Goal: Task Accomplishment & Management: Complete application form

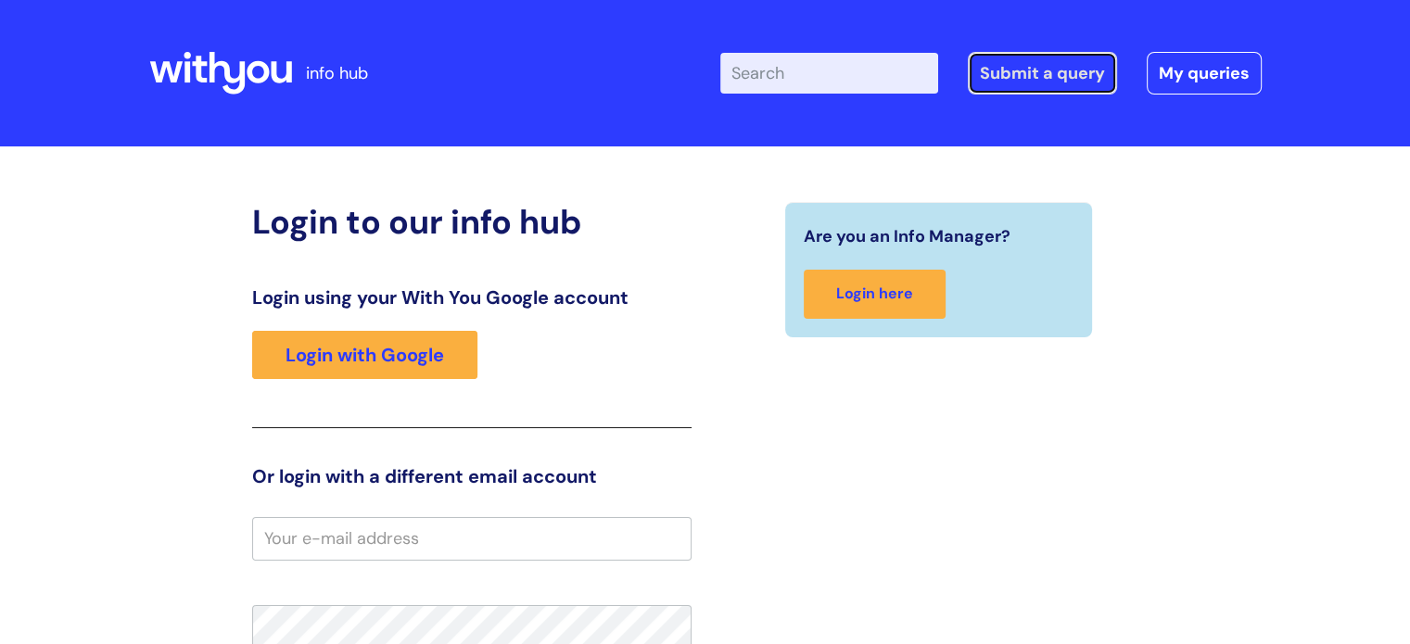
click at [1046, 62] on link "Submit a query" at bounding box center [1042, 73] width 149 height 43
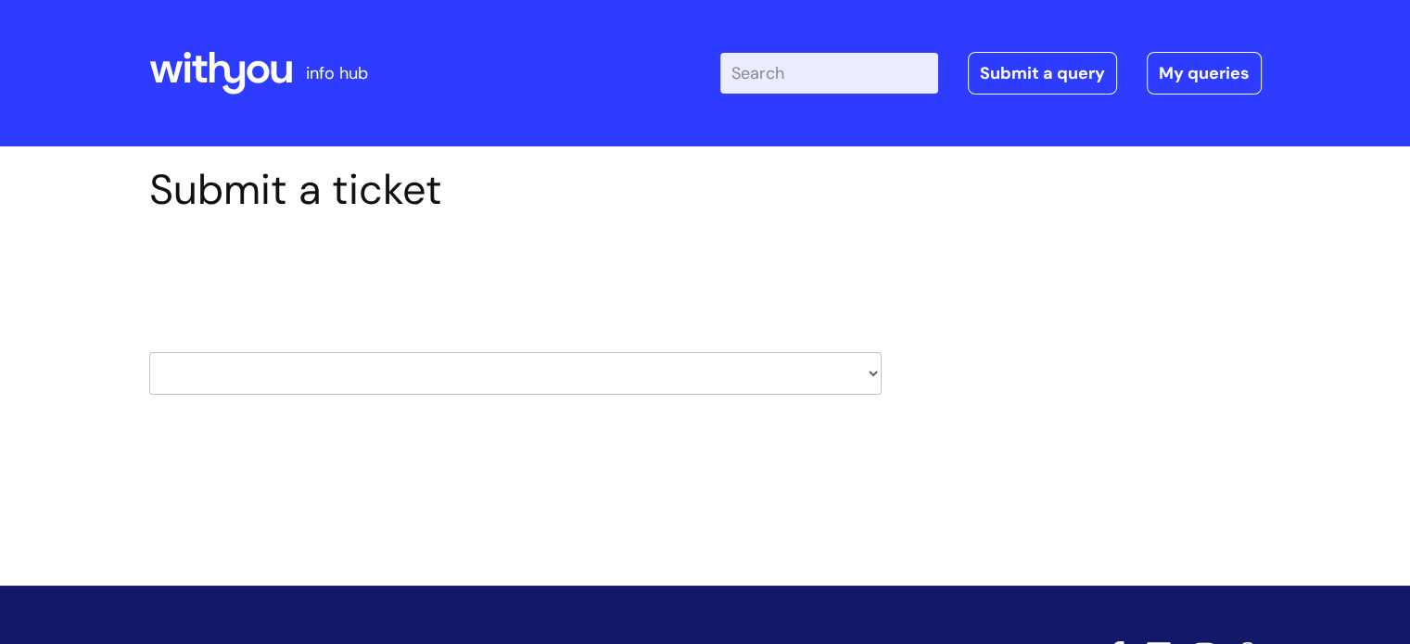
click at [576, 378] on select "HR / People IT and Support Clinical Drug Alerts Finance Accounts Data Support T…" at bounding box center [515, 373] width 732 height 43
select select "it_and_support"
click at [149, 352] on select "HR / People IT and Support Clinical Drug Alerts Finance Accounts Data Support T…" at bounding box center [515, 373] width 732 height 43
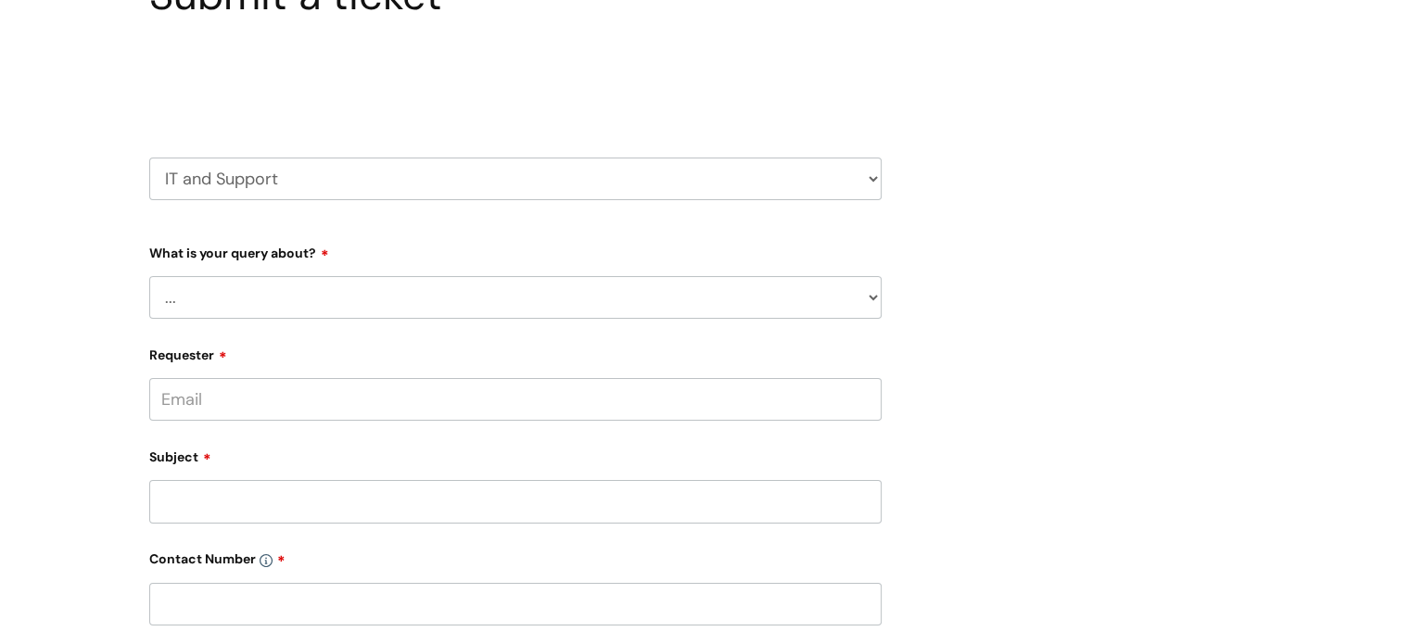
scroll to position [215, 0]
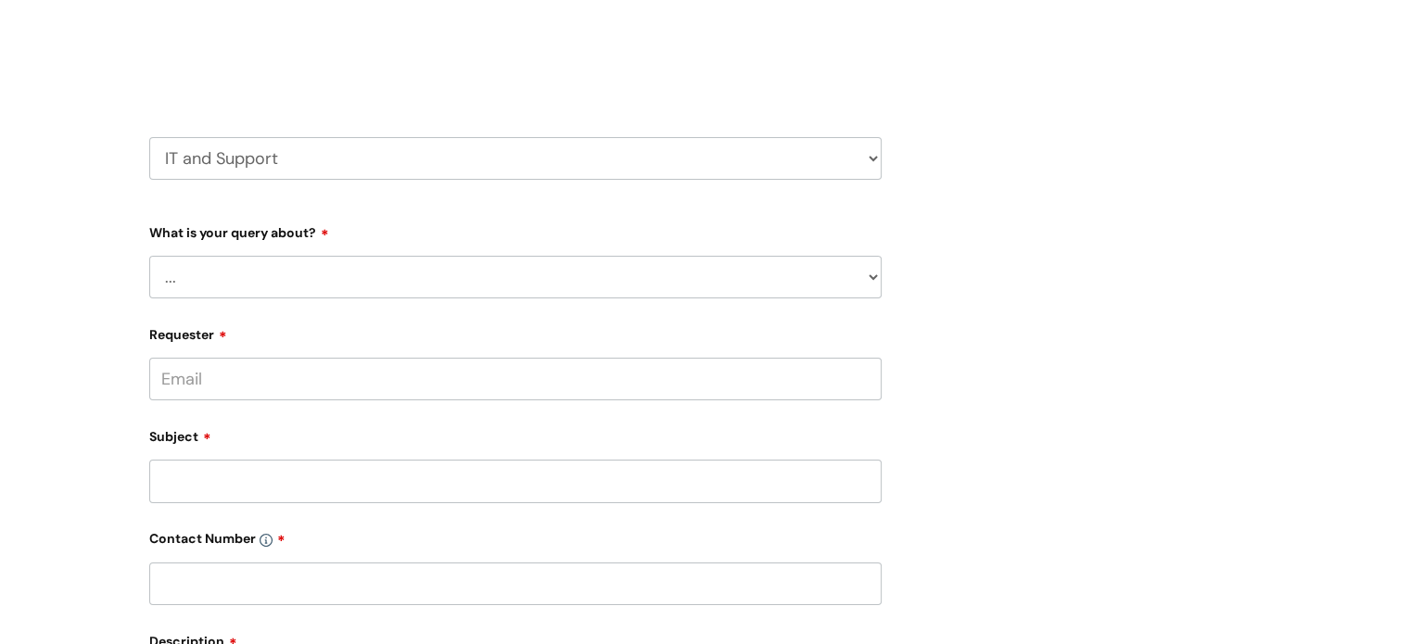
click at [425, 262] on select "... Mobile Phone Reset & MFA Accounts, Starters and Leavers IT Hardware issue I…" at bounding box center [515, 277] width 732 height 43
select select "Mobile Phone Reset & MFA"
click at [149, 256] on select "... Mobile Phone Reset & MFA Accounts, Starters and Leavers IT Hardware issue I…" at bounding box center [515, 277] width 732 height 43
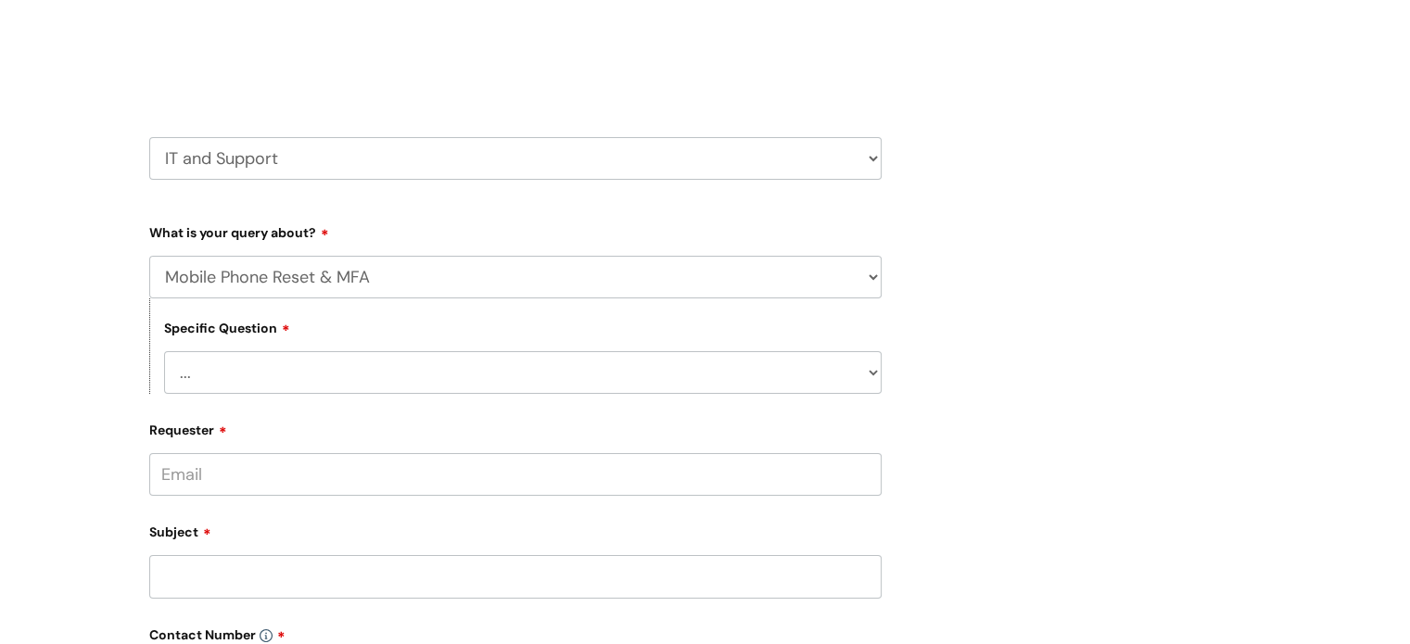
click at [319, 367] on select "... Support with Mobile Phone Reset & MFA" at bounding box center [522, 372] width 717 height 43
select select "Support with Mobile Phone Reset & MFA"
click at [164, 351] on select "... Support with Mobile Phone Reset & MFA" at bounding box center [522, 372] width 717 height 43
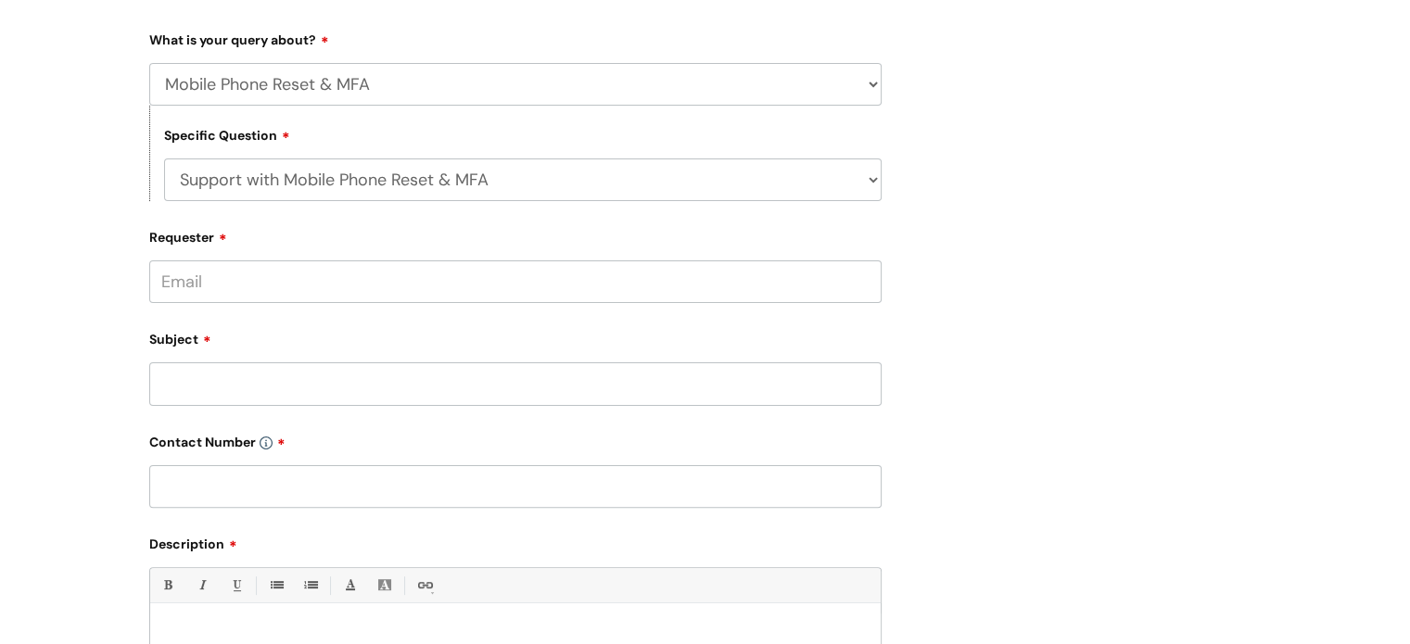
scroll to position [426, 0]
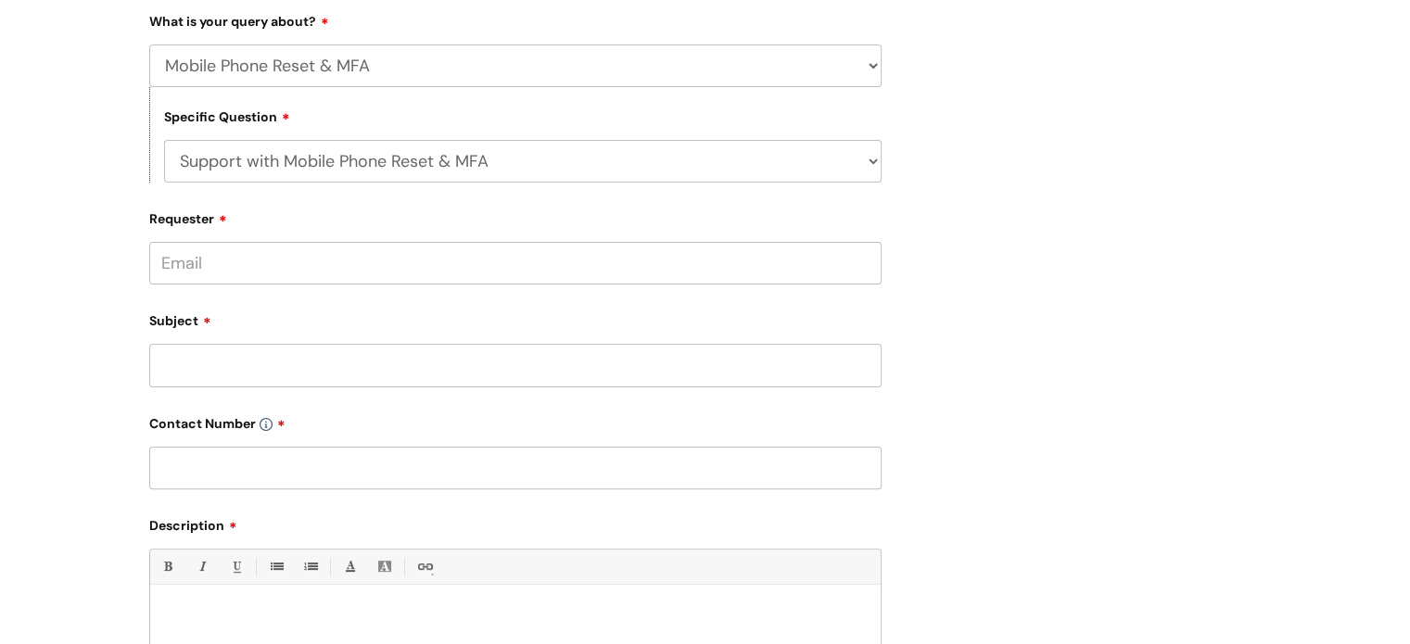
click at [263, 270] on input "Requester" at bounding box center [515, 263] width 732 height 43
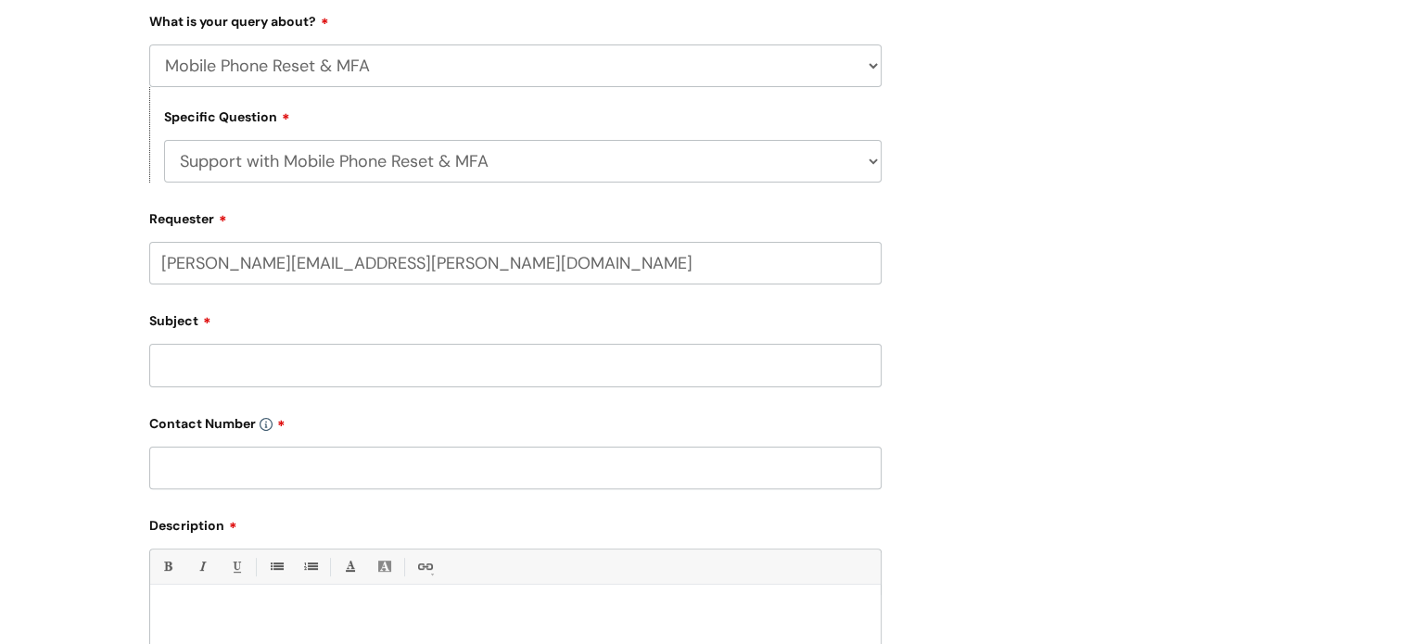
type input "[PERSON_NAME][EMAIL_ADDRESS][PERSON_NAME][DOMAIN_NAME]"
click at [282, 364] on input "Subject" at bounding box center [515, 365] width 732 height 43
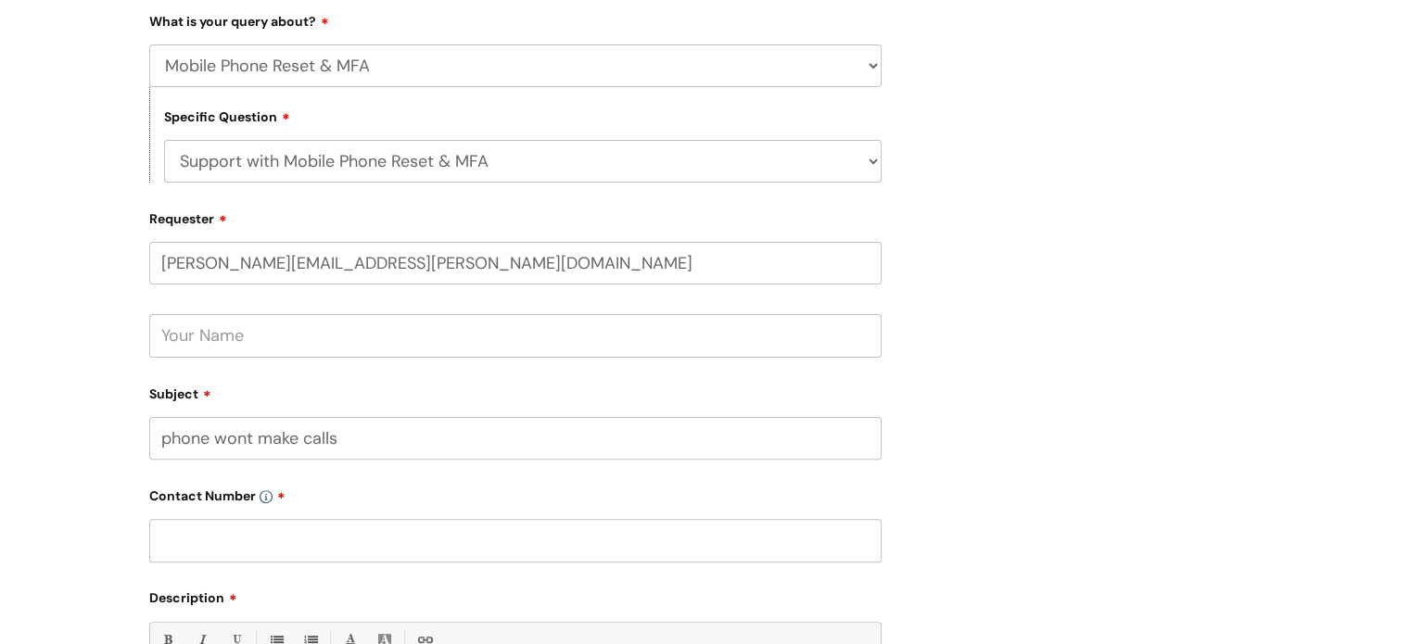
type input "phone wont make calls"
click at [261, 539] on input "text" at bounding box center [515, 540] width 732 height 43
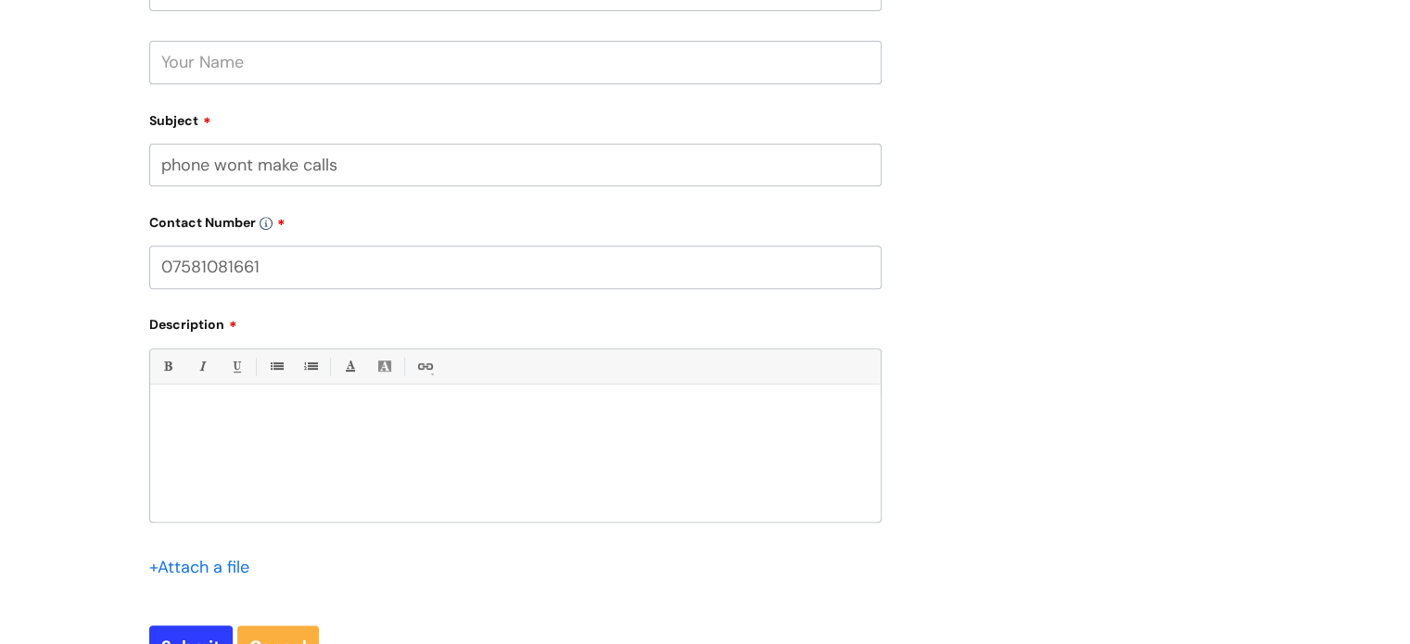
scroll to position [806, 0]
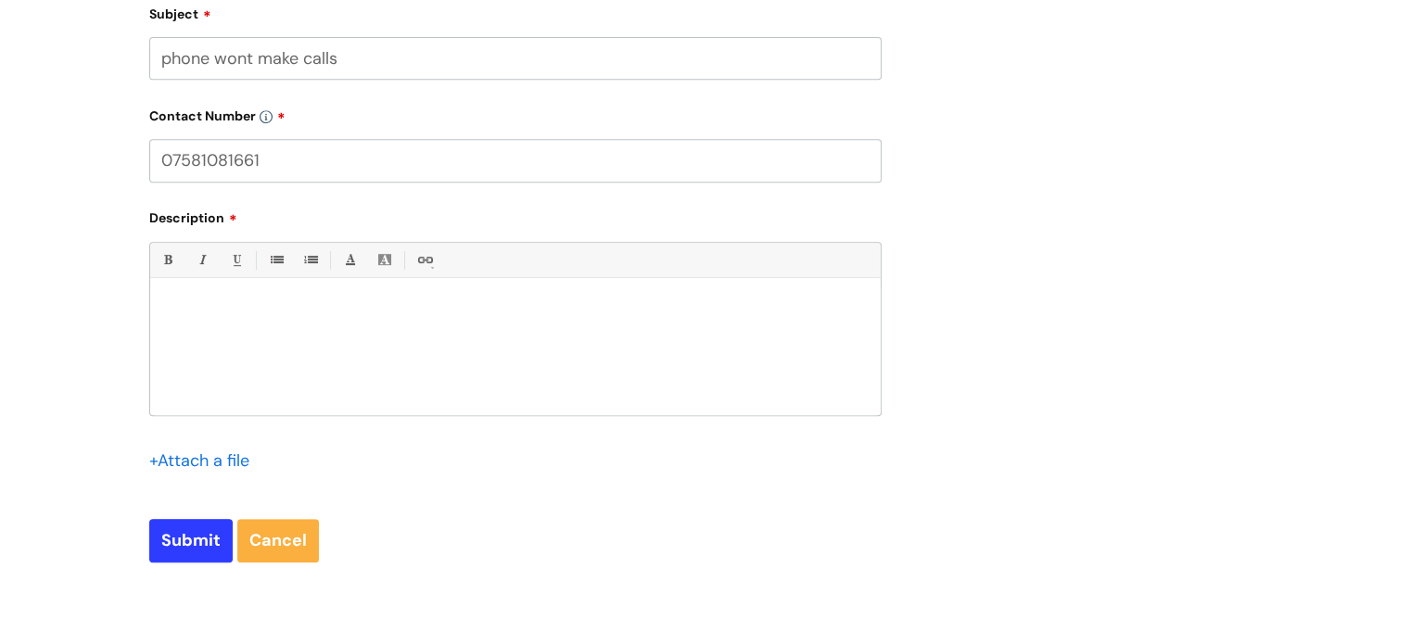
type input "07581081661"
click at [256, 322] on div at bounding box center [515, 351] width 730 height 128
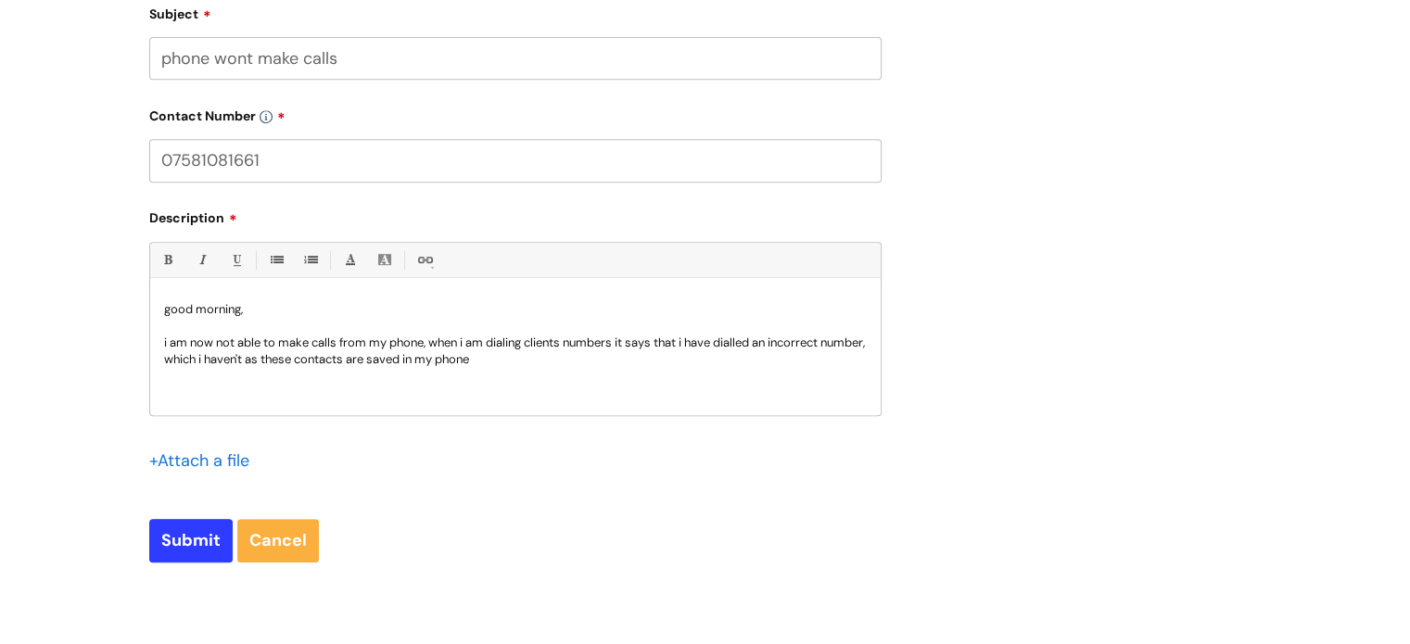
click at [522, 366] on p "i am now not able to make calls from my phone, when i am dialing clients number…" at bounding box center [515, 351] width 703 height 33
click at [384, 385] on div "good morning, i am now not able to make calls from my phone, when i am dialing …" at bounding box center [515, 351] width 730 height 128
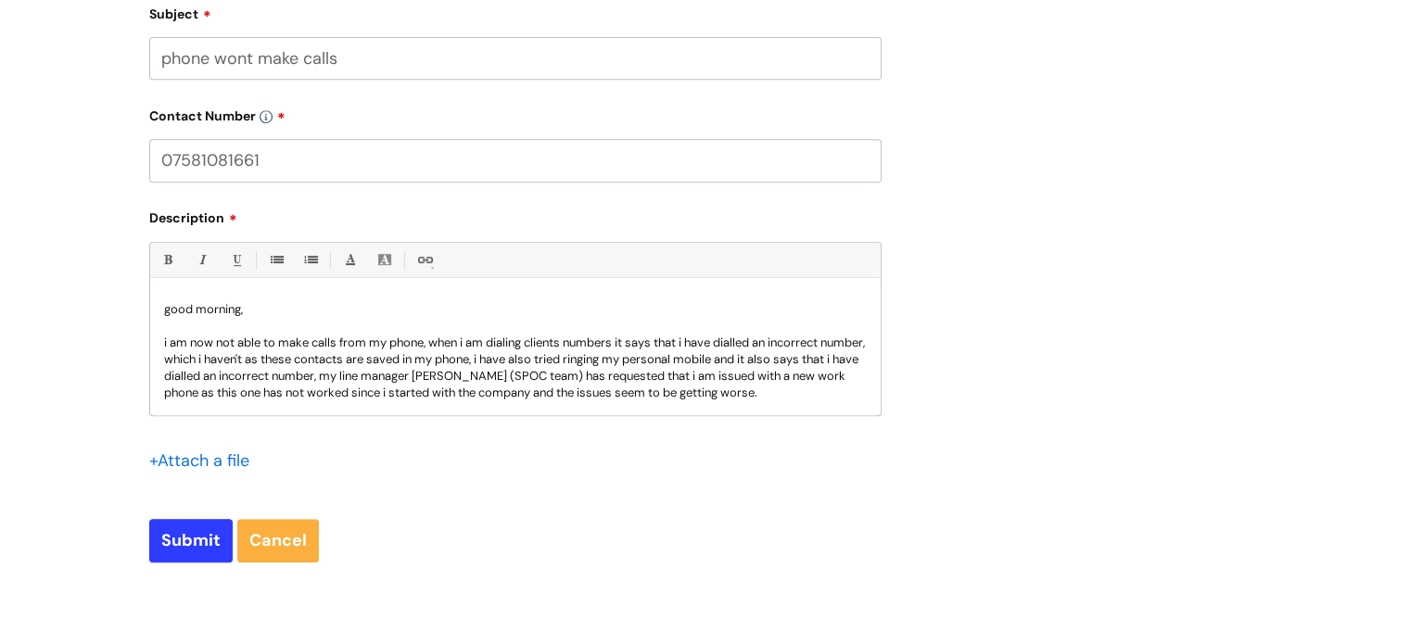
click at [379, 374] on p "i am now not able to make calls from my phone, when i am dialing clients number…" at bounding box center [515, 368] width 703 height 67
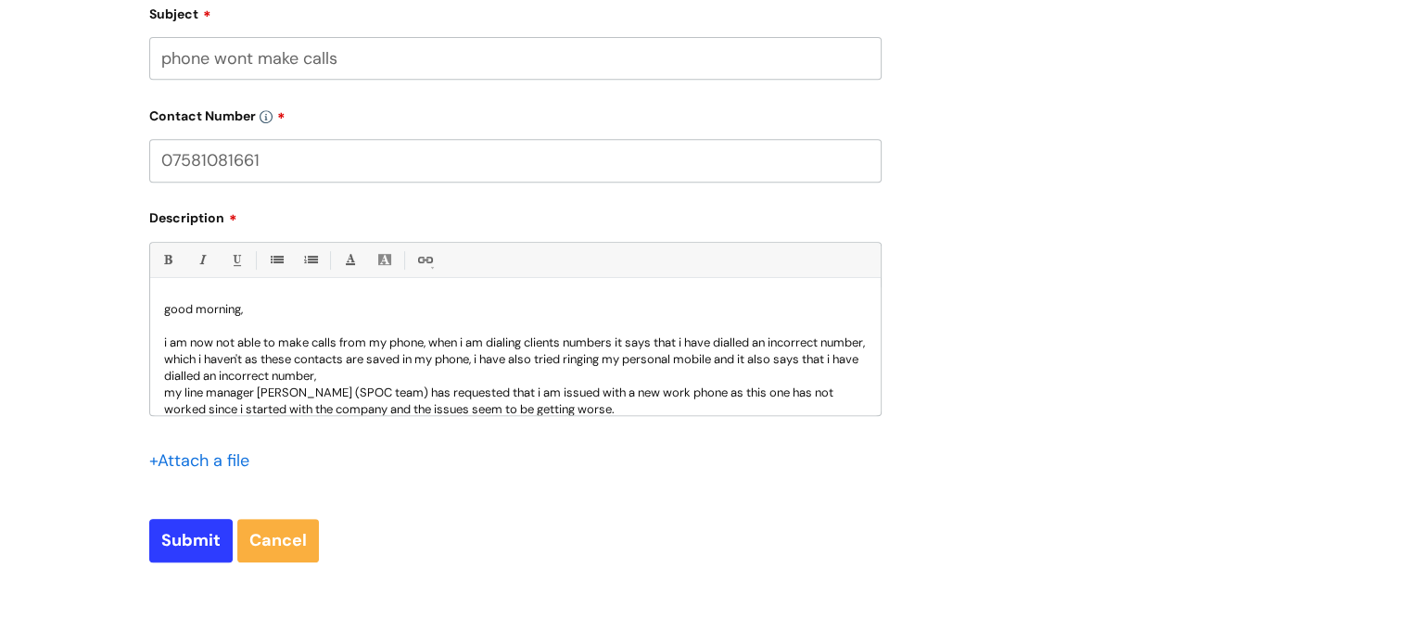
scroll to position [2, 0]
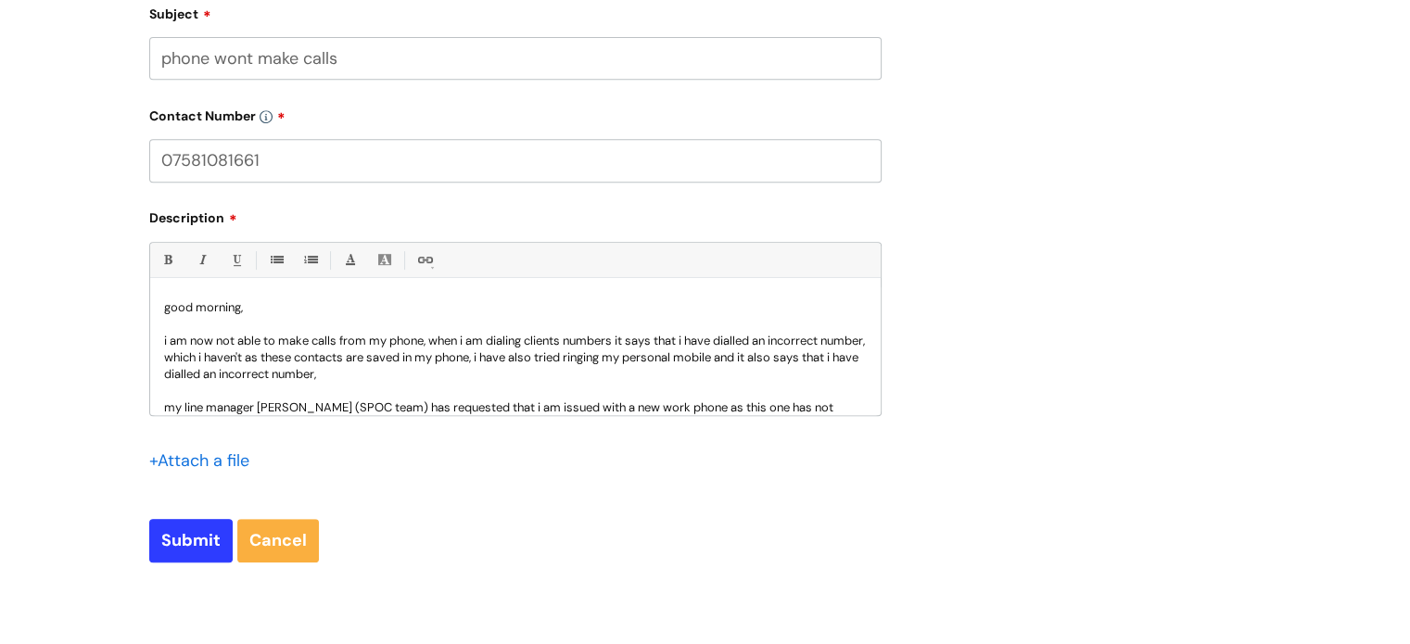
click at [426, 374] on p "i am now not able to make calls from my phone, when i am dialing clients number…" at bounding box center [515, 358] width 703 height 50
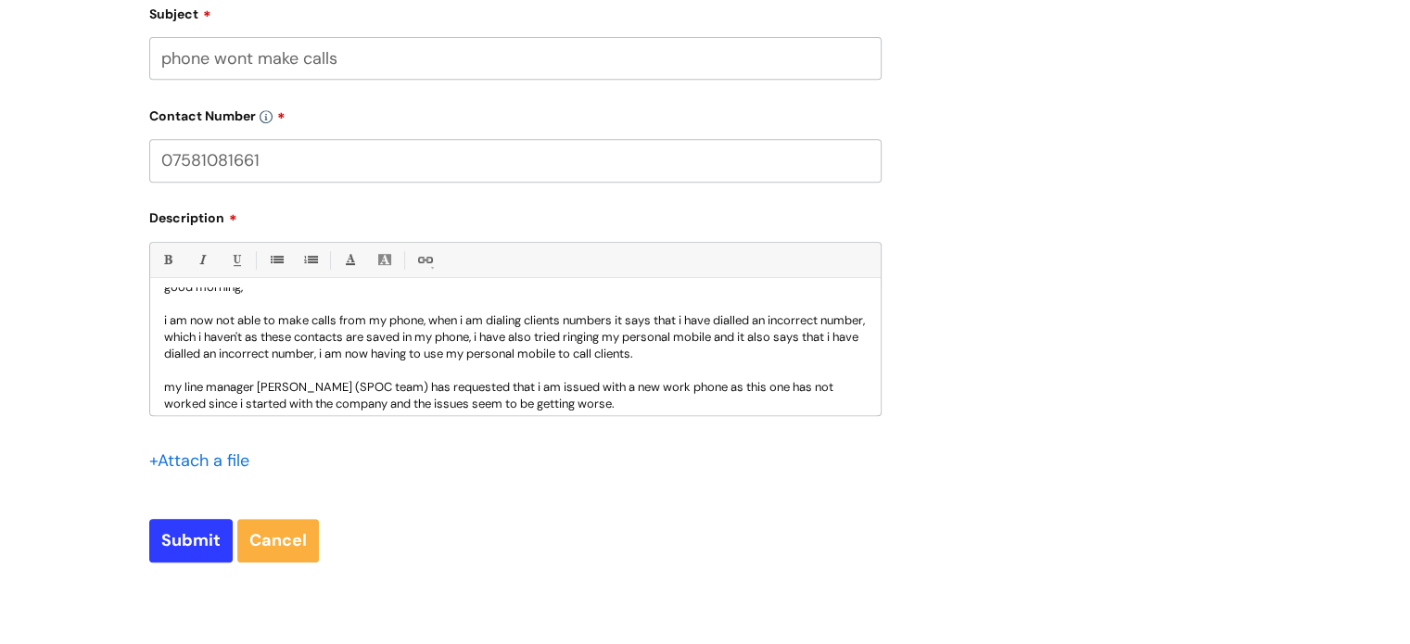
scroll to position [33, 0]
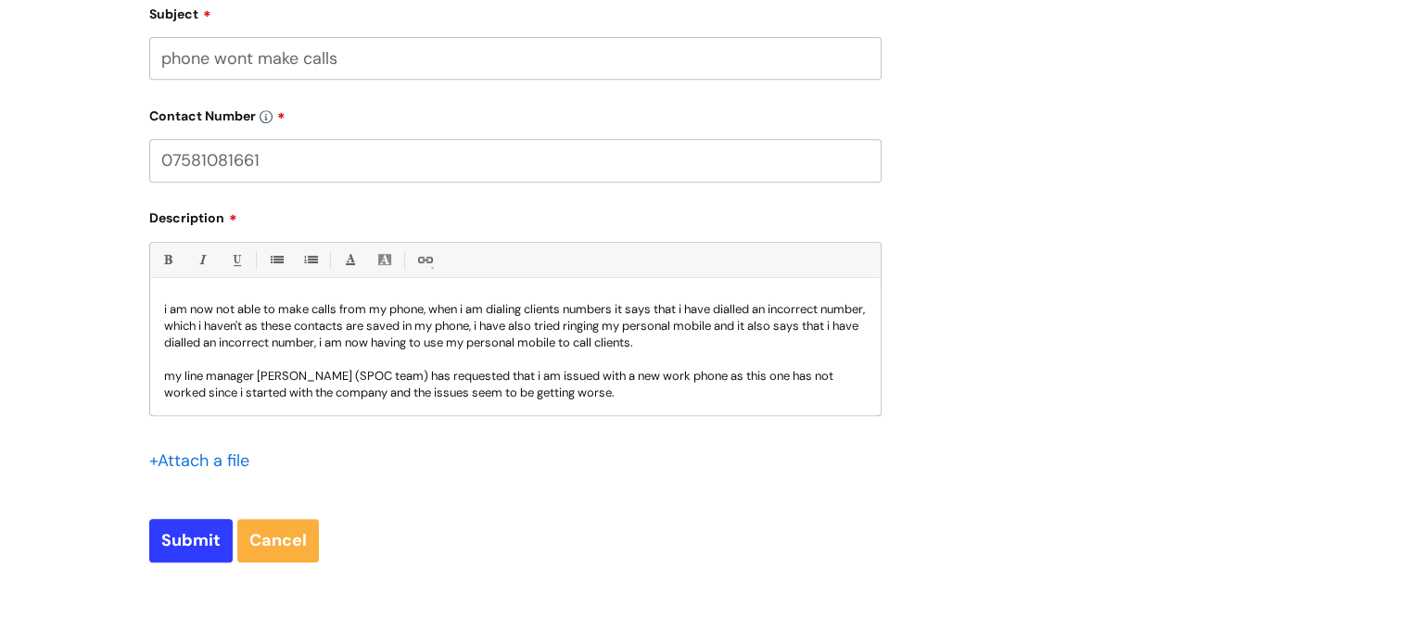
click at [157, 374] on div "good morning, i am now not able to make calls from my phone, when i am dialing …" at bounding box center [515, 351] width 730 height 128
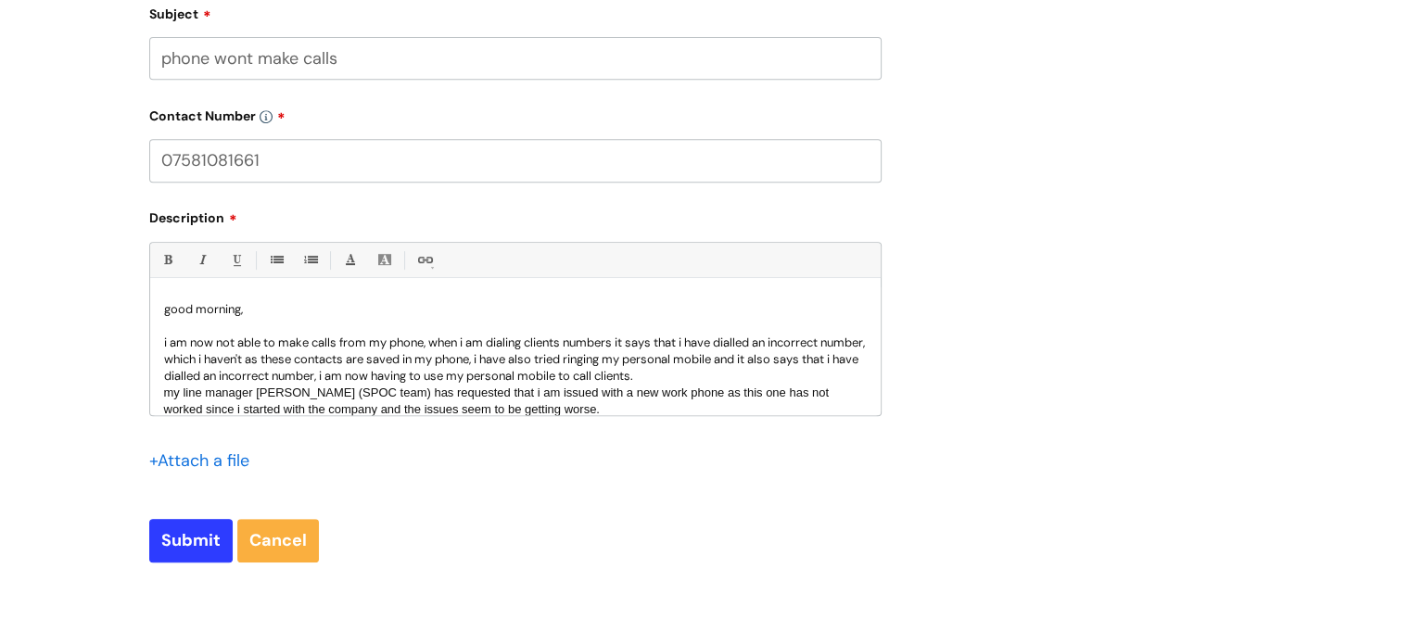
scroll to position [18, 0]
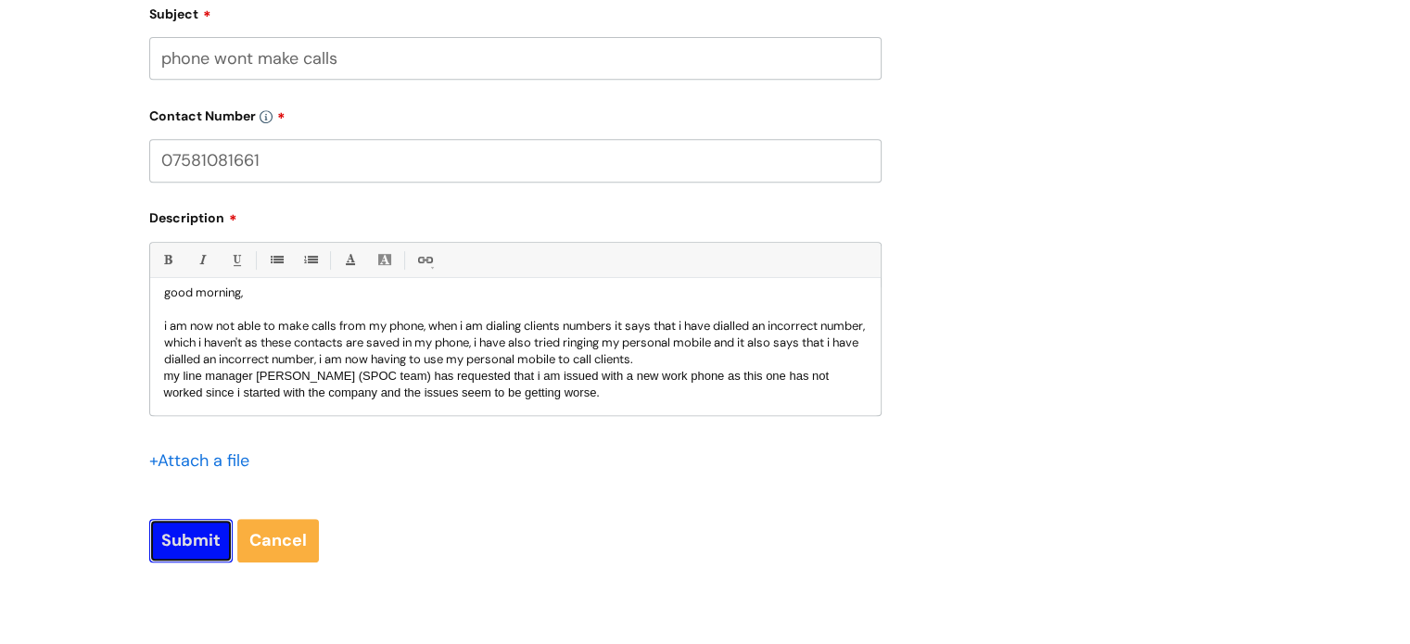
click at [190, 548] on input "Submit" at bounding box center [190, 540] width 83 height 43
type input "Please Wait..."
